Goal: Find specific page/section: Find specific page/section

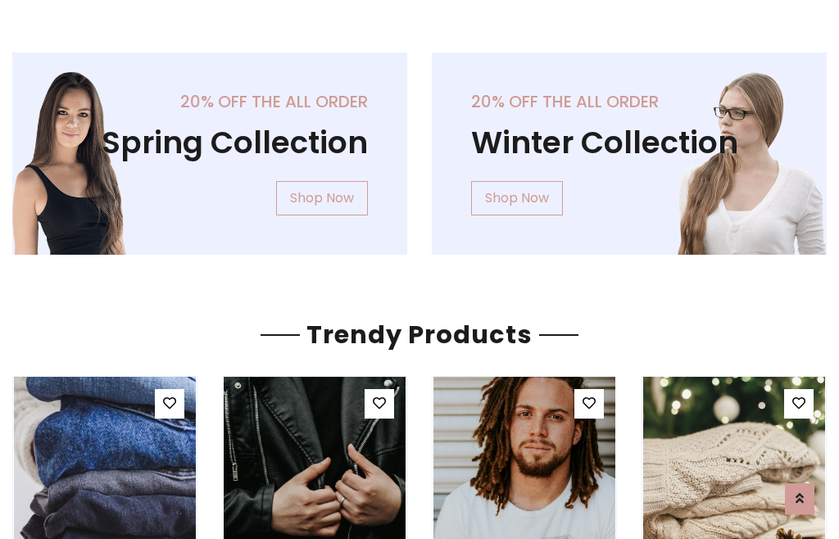
scroll to position [84, 0]
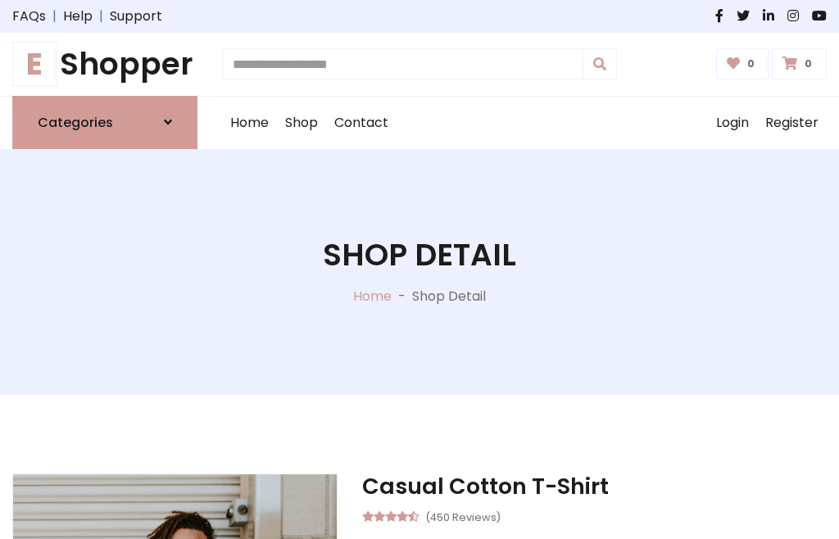
click at [105, 64] on h1 "E Shopper" at bounding box center [104, 64] width 185 height 37
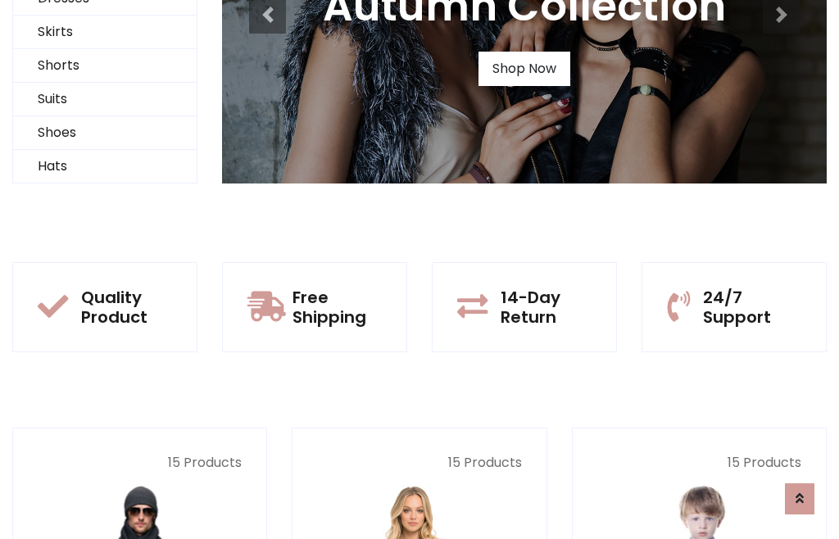
scroll to position [158, 0]
